Goal: Information Seeking & Learning: Understand process/instructions

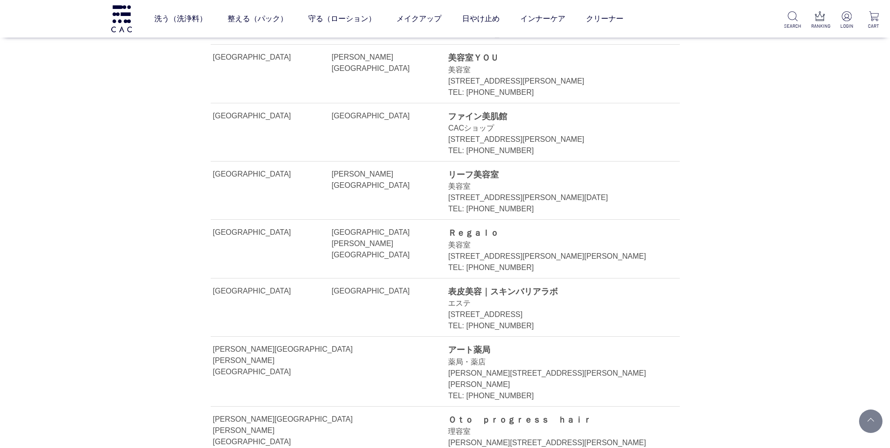
scroll to position [10216, 0]
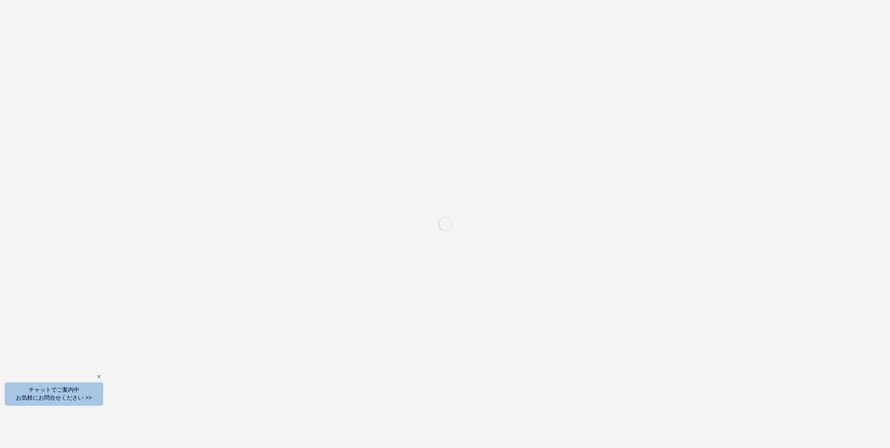
scroll to position [4119, 0]
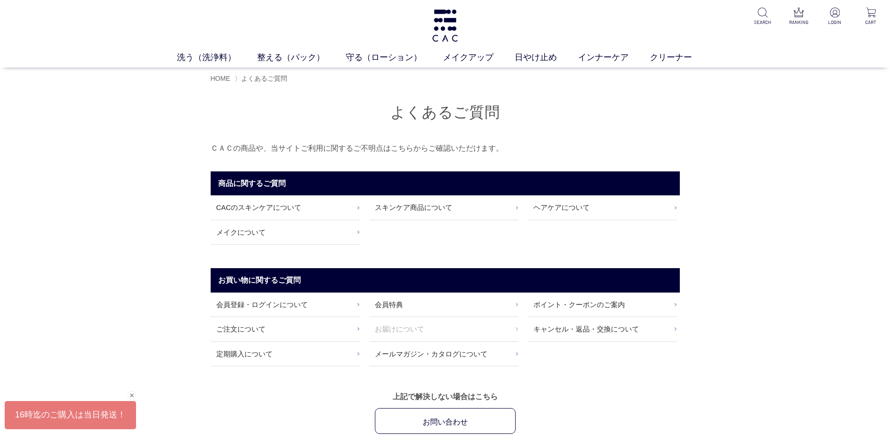
click at [409, 327] on link "お届けについて" at bounding box center [443, 329] width 149 height 24
